Goal: Use online tool/utility: Utilize a website feature to perform a specific function

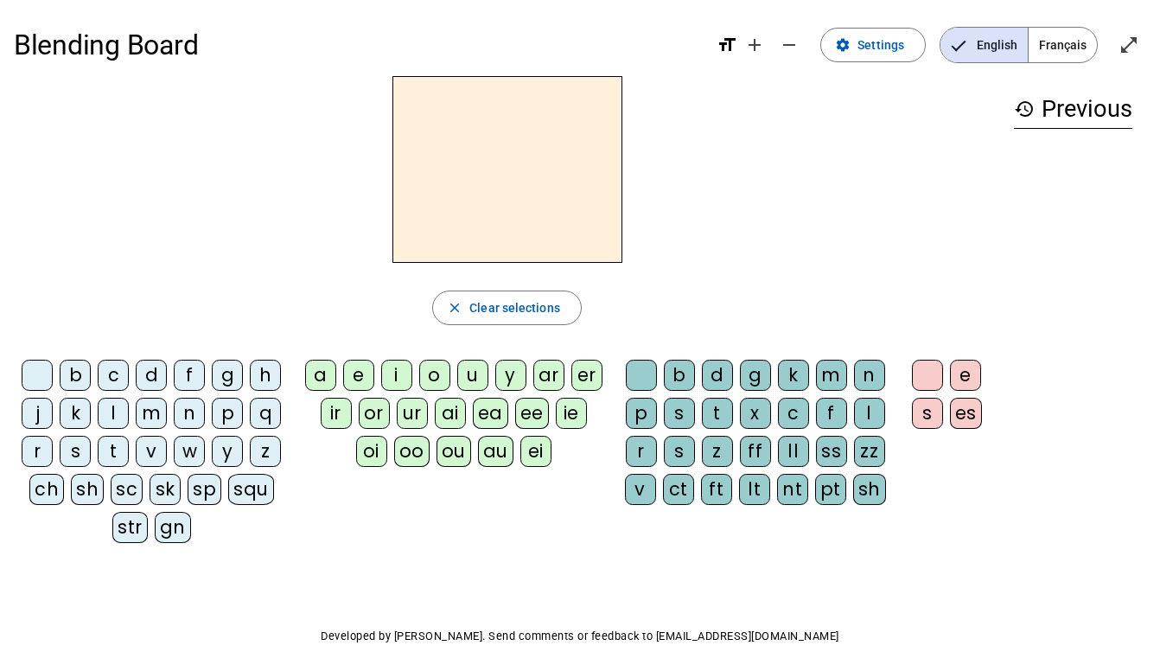
click at [158, 420] on div "m" at bounding box center [151, 413] width 31 height 31
click at [668, 217] on div "m" at bounding box center [507, 169] width 987 height 187
click at [447, 387] on div "o" at bounding box center [434, 375] width 31 height 31
click at [872, 410] on div "l" at bounding box center [869, 413] width 31 height 31
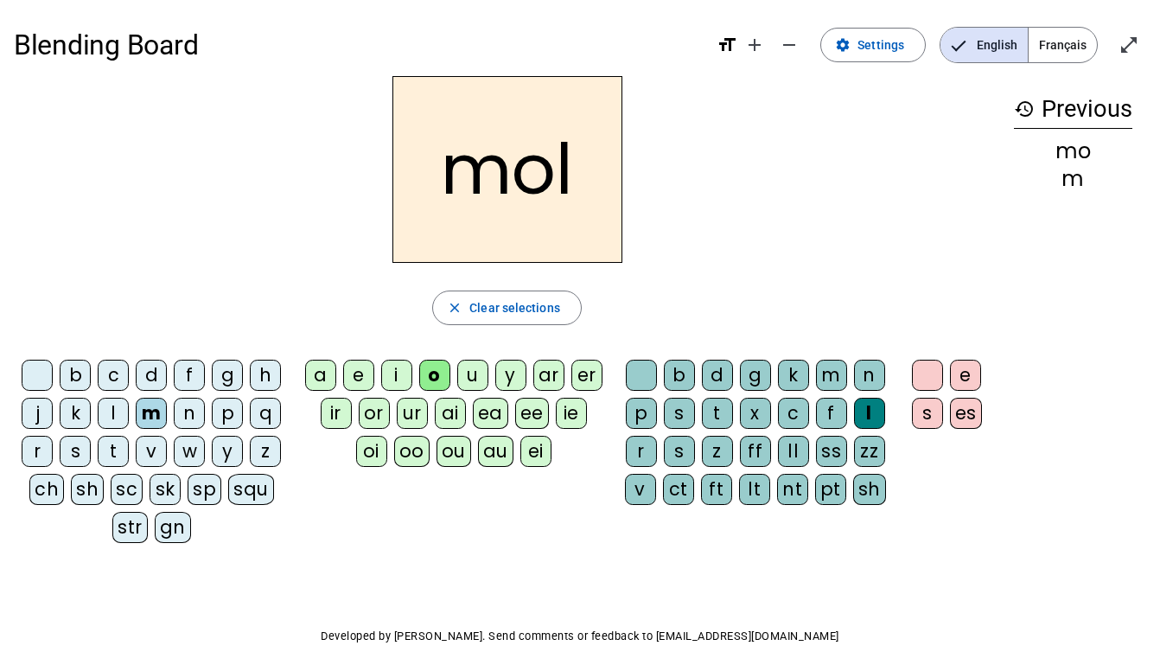
click at [528, 446] on div "ei" at bounding box center [536, 451] width 31 height 31
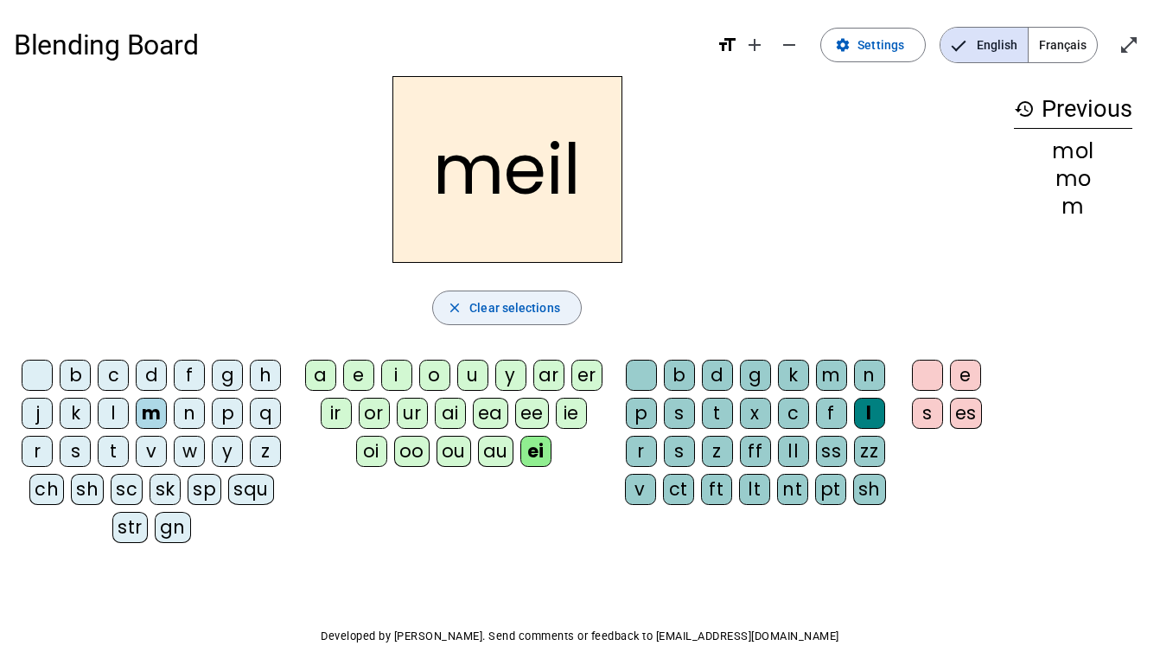
click at [569, 328] on div "meil close Clear selections b c d f g h j k l m n p q r s t v w y z ch sh sc sk…" at bounding box center [507, 316] width 987 height 481
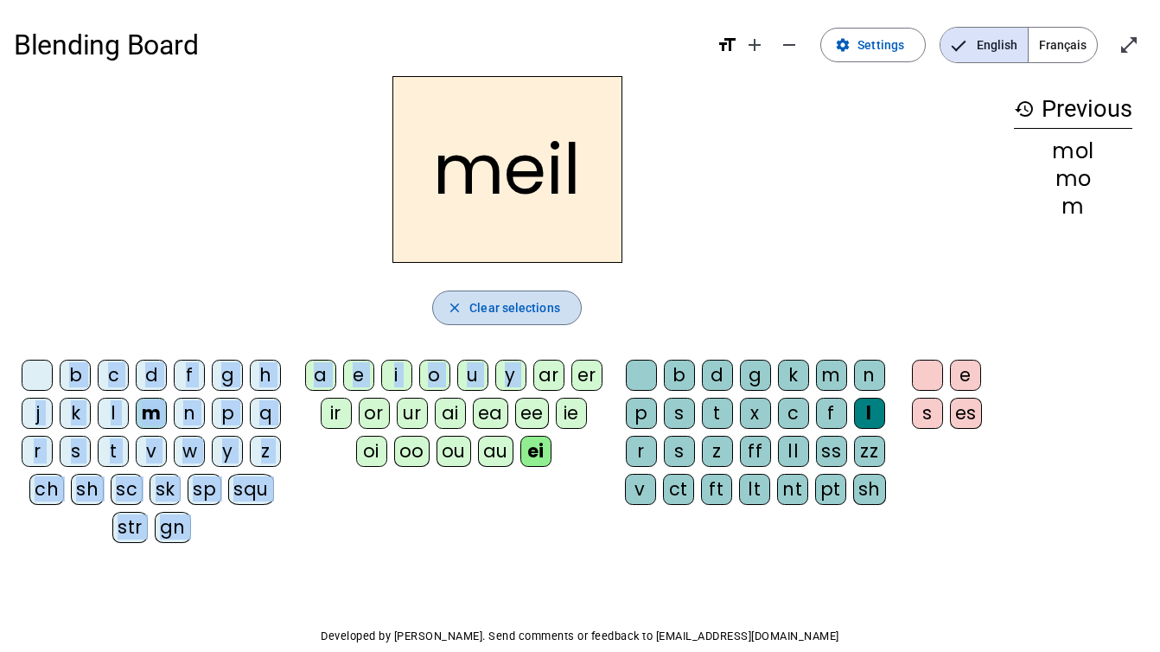
click at [542, 306] on span "Clear selections" at bounding box center [515, 307] width 91 height 21
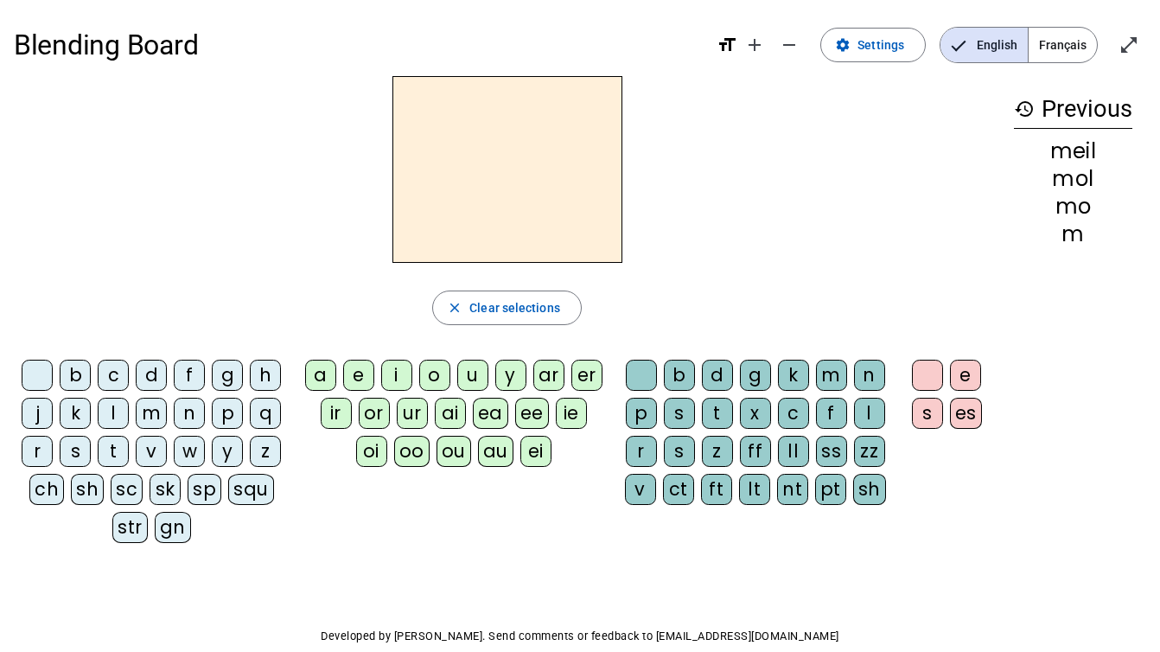
click at [655, 242] on div at bounding box center [507, 169] width 987 height 187
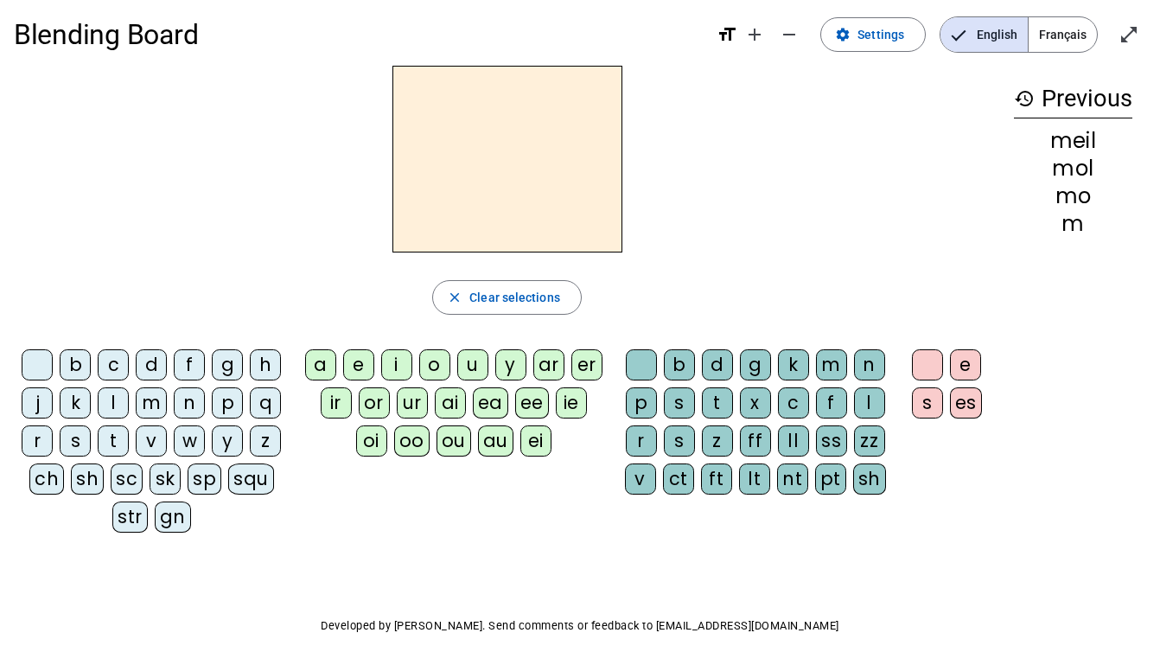
scroll to position [20, 0]
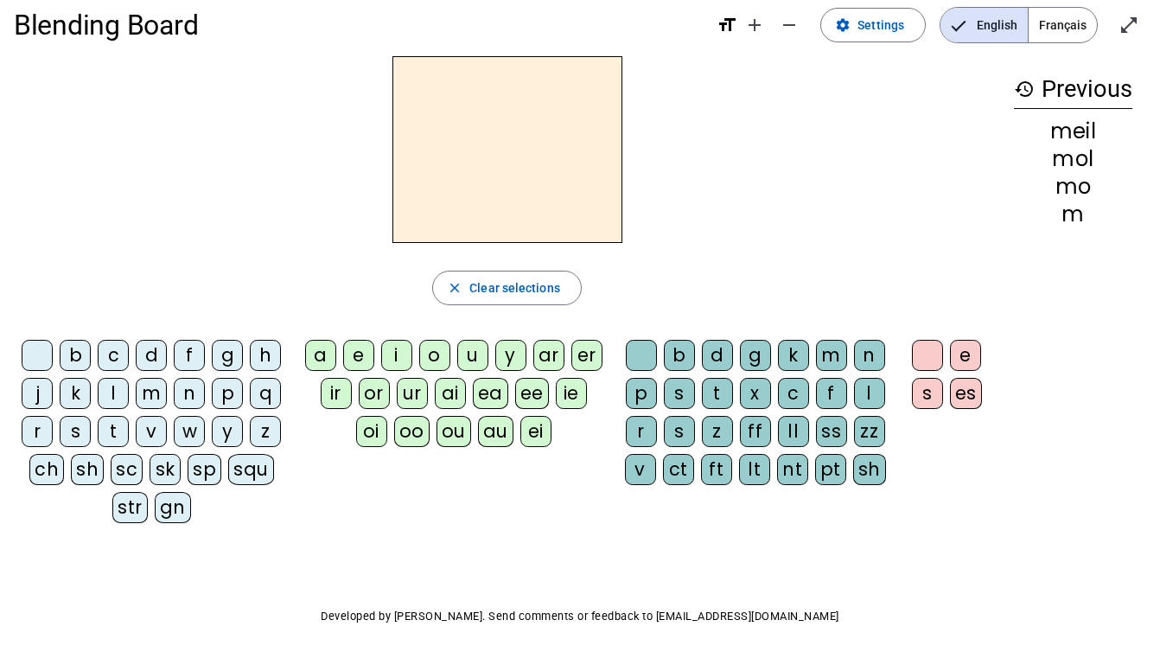
click at [262, 426] on div "z" at bounding box center [265, 431] width 31 height 31
click at [402, 505] on div "b c d f g h j k l m n p q r s t v w y z ch sh sc sk sp squ str gn a e i o u y a…" at bounding box center [507, 435] width 987 height 204
click at [410, 441] on div "oo" at bounding box center [411, 431] width 35 height 31
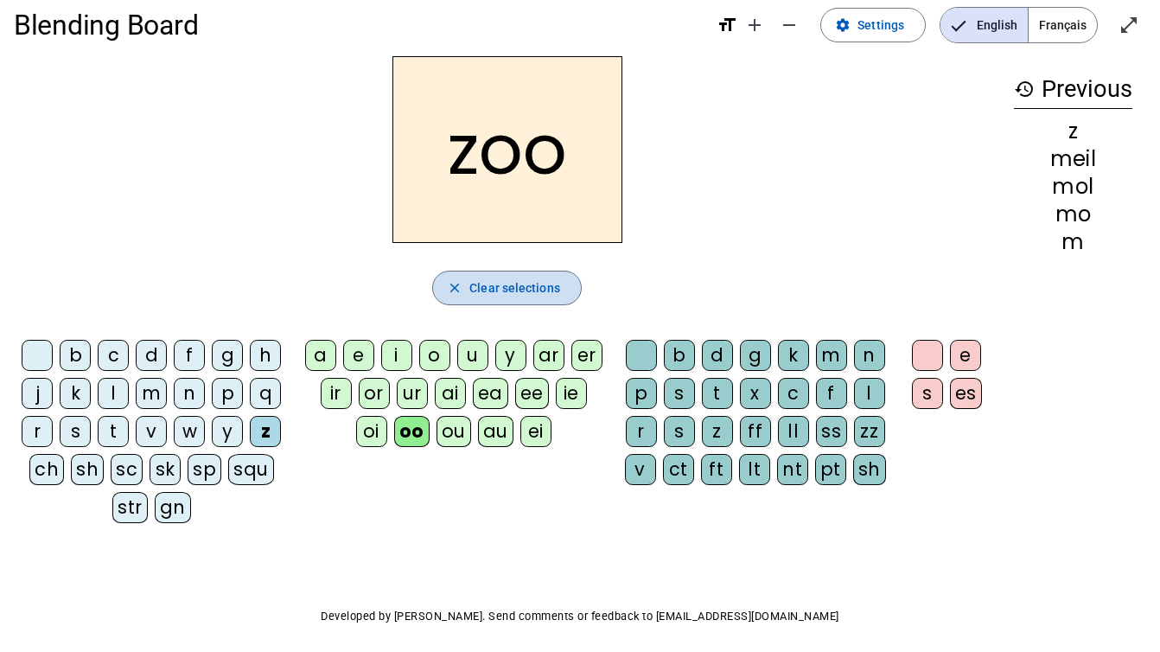
click at [546, 280] on span "Clear selections" at bounding box center [515, 288] width 91 height 21
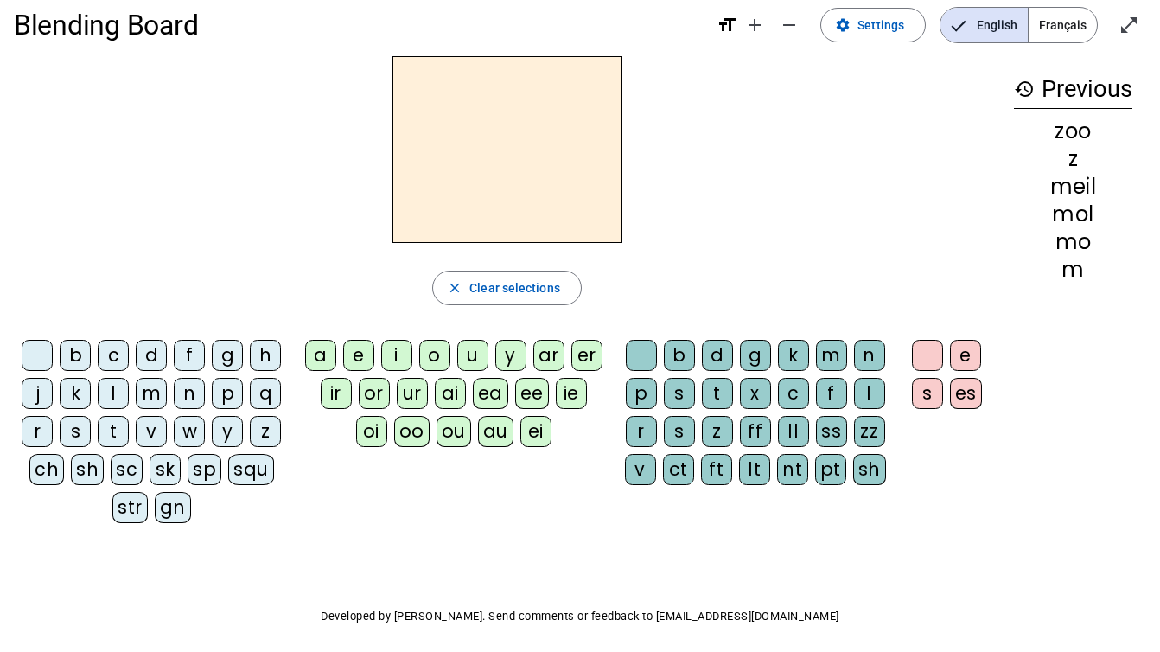
click at [196, 429] on div "w" at bounding box center [189, 431] width 31 height 31
click at [327, 361] on div "a" at bounding box center [320, 355] width 31 height 31
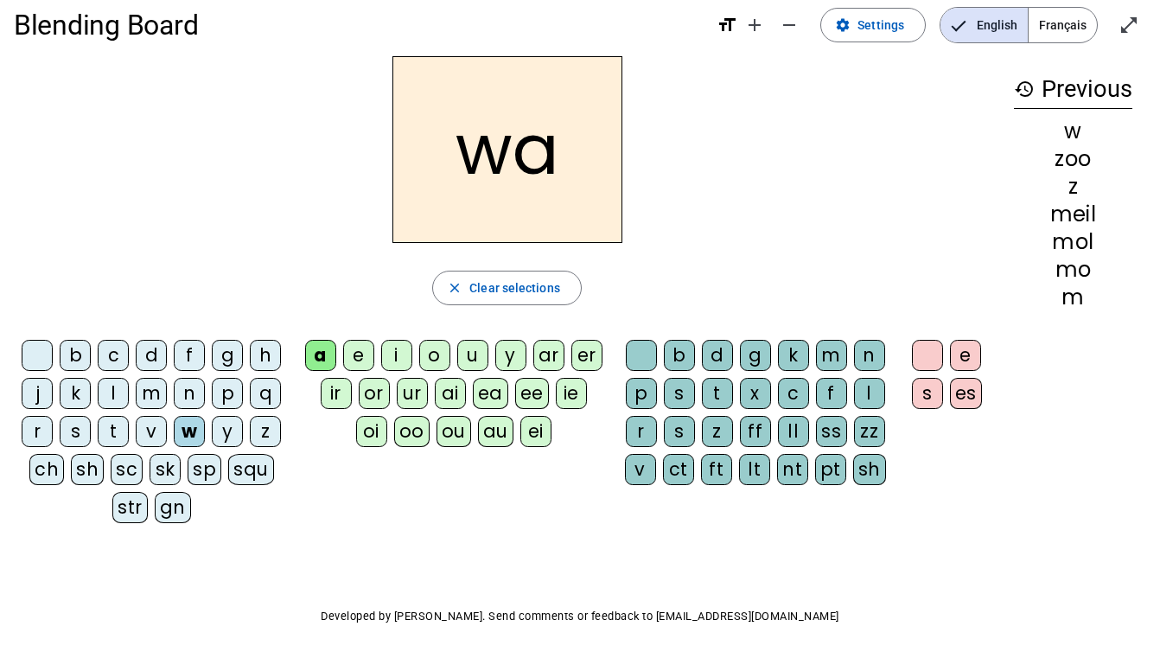
click at [863, 385] on div "l" at bounding box center [869, 393] width 31 height 31
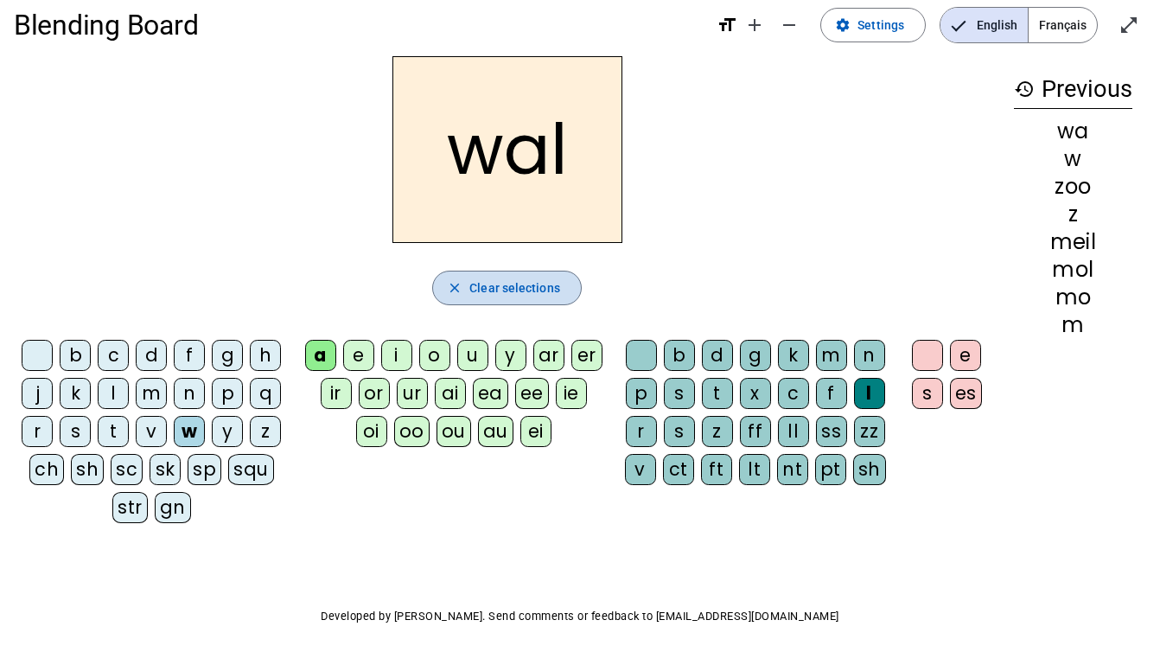
click at [560, 288] on span "button" at bounding box center [507, 288] width 148 height 42
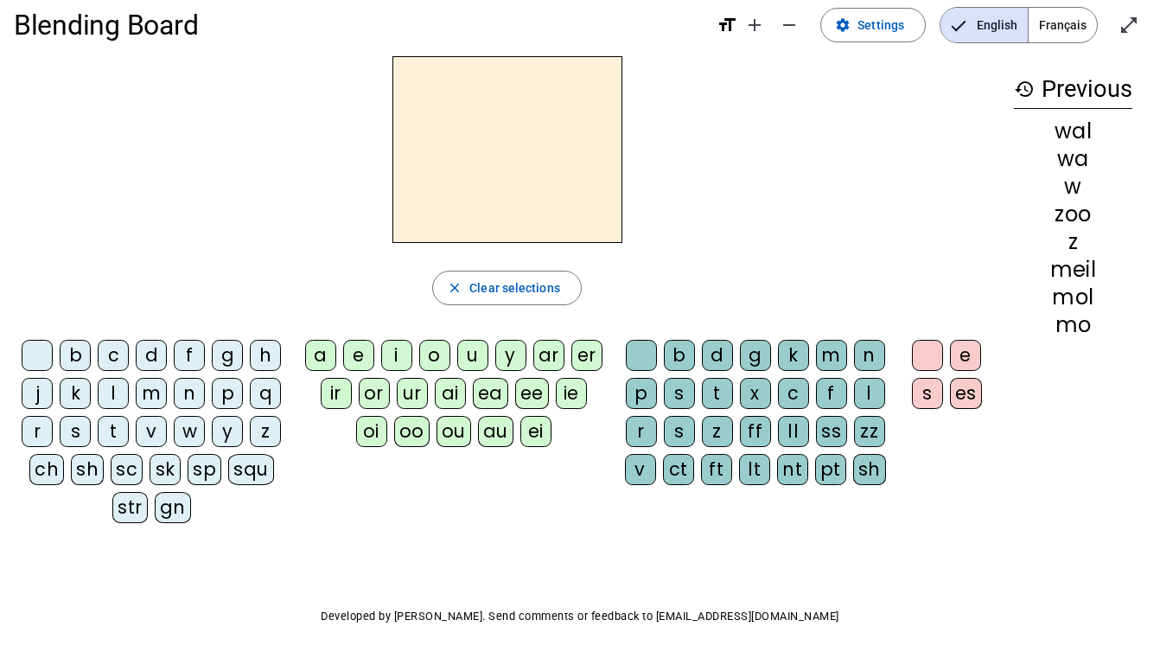
click at [489, 518] on div "b c d f g h j k l m n p q r s t v w y z ch sh sc sk sp squ str gn a e i o u y a…" at bounding box center [507, 435] width 987 height 204
click at [233, 400] on div "p" at bounding box center [227, 393] width 31 height 31
click at [355, 361] on div "e" at bounding box center [358, 355] width 31 height 31
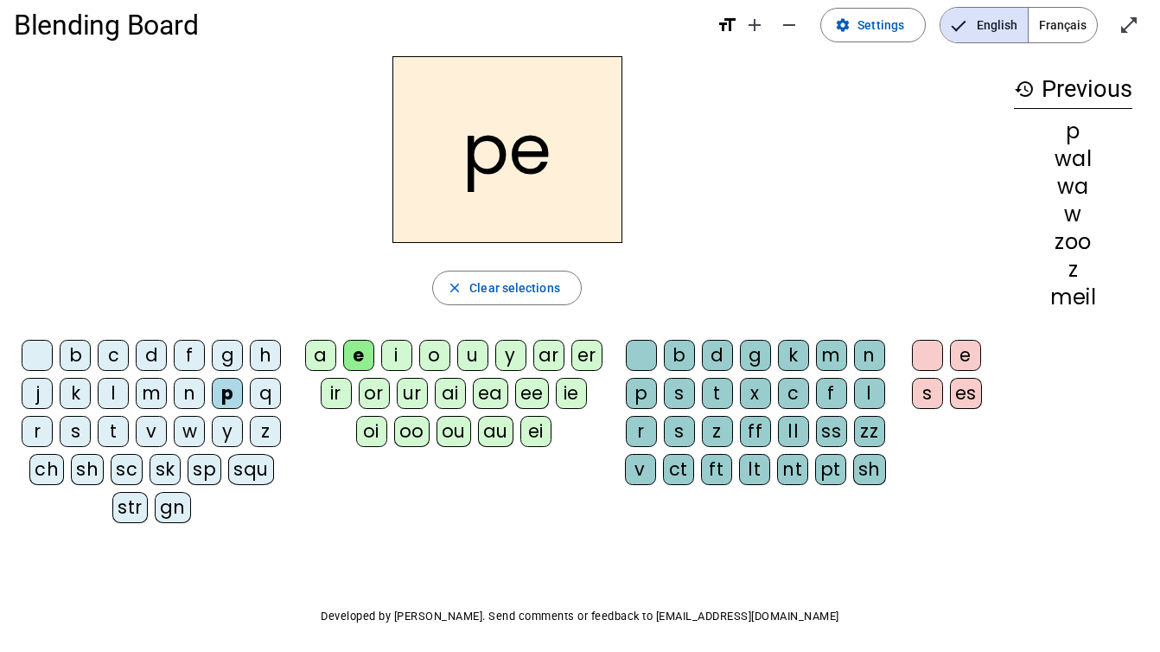
click at [864, 386] on div "l" at bounding box center [869, 393] width 31 height 31
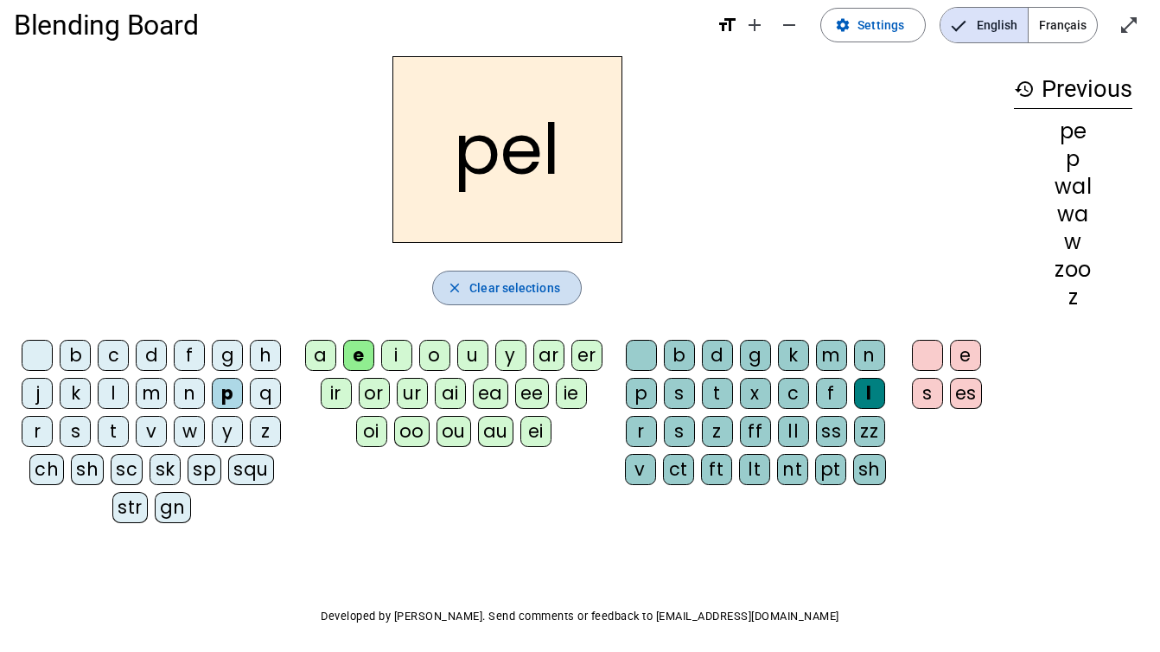
click at [531, 301] on span "button" at bounding box center [507, 288] width 148 height 42
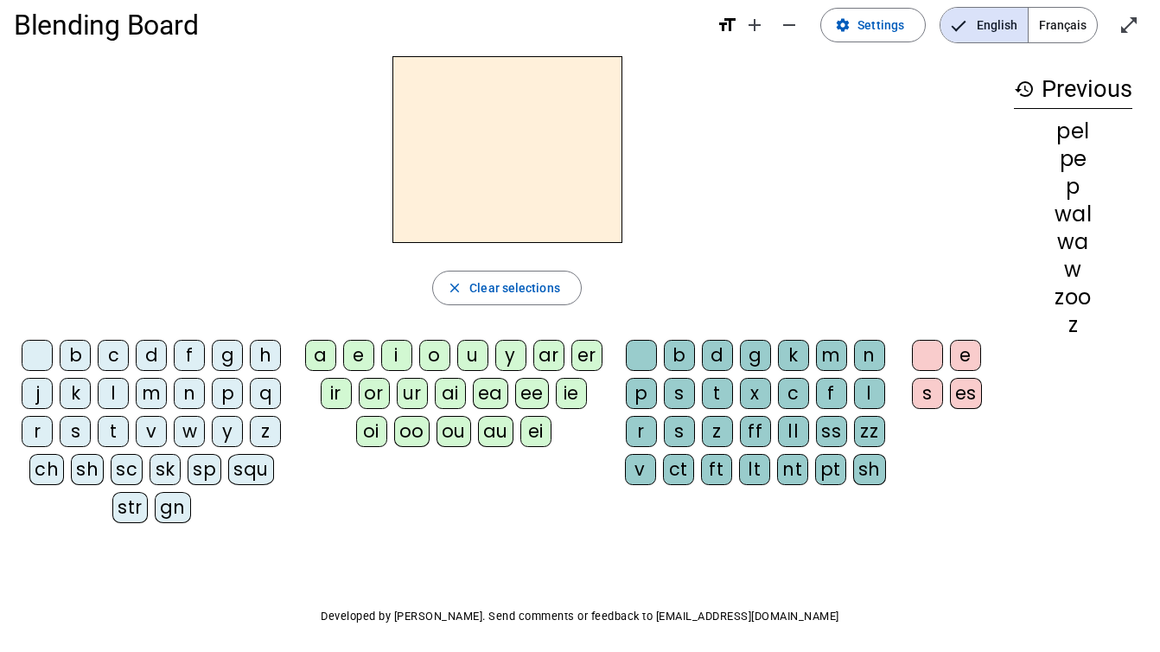
drag, startPoint x: 1032, startPoint y: 490, endPoint x: 944, endPoint y: 506, distance: 88.7
click at [944, 506] on div "close Clear selections b c d f g h j k l m n p q r s t v w y z ch sh sc sk sp s…" at bounding box center [580, 296] width 1133 height 481
click at [1059, 431] on div "history Previous pel pe p wal wa w zoo z" at bounding box center [1073, 282] width 146 height 453
click at [122, 387] on div "l" at bounding box center [113, 393] width 31 height 31
click at [316, 363] on div "a" at bounding box center [320, 355] width 31 height 31
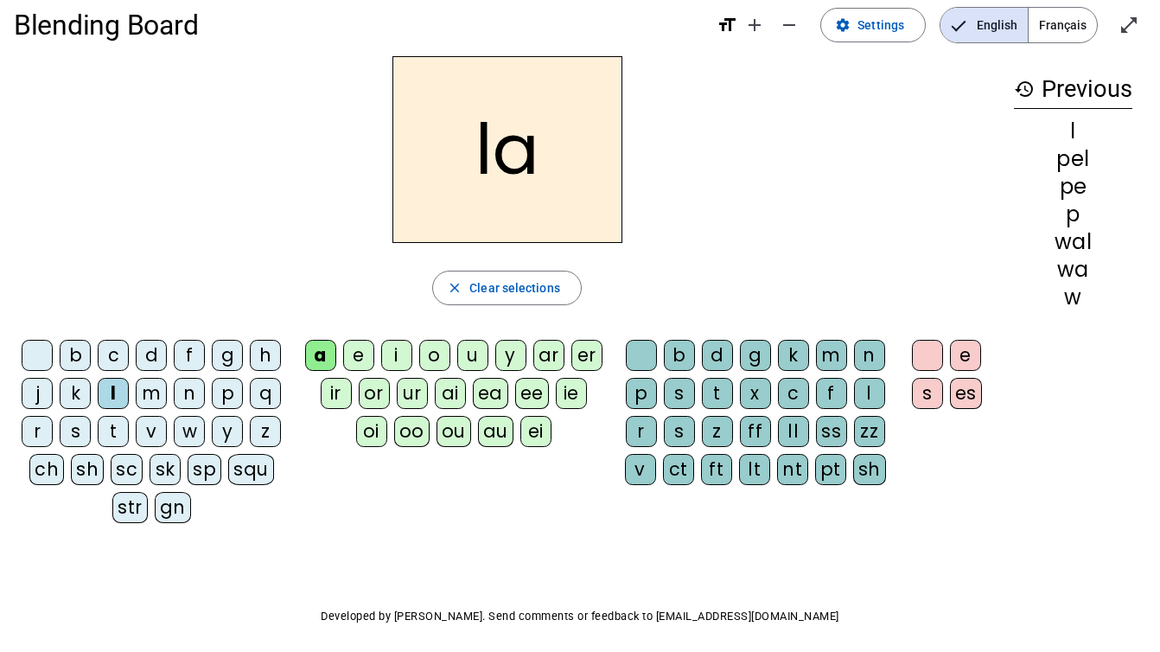
click at [678, 394] on div "s" at bounding box center [679, 393] width 31 height 31
